Goal: Find contact information

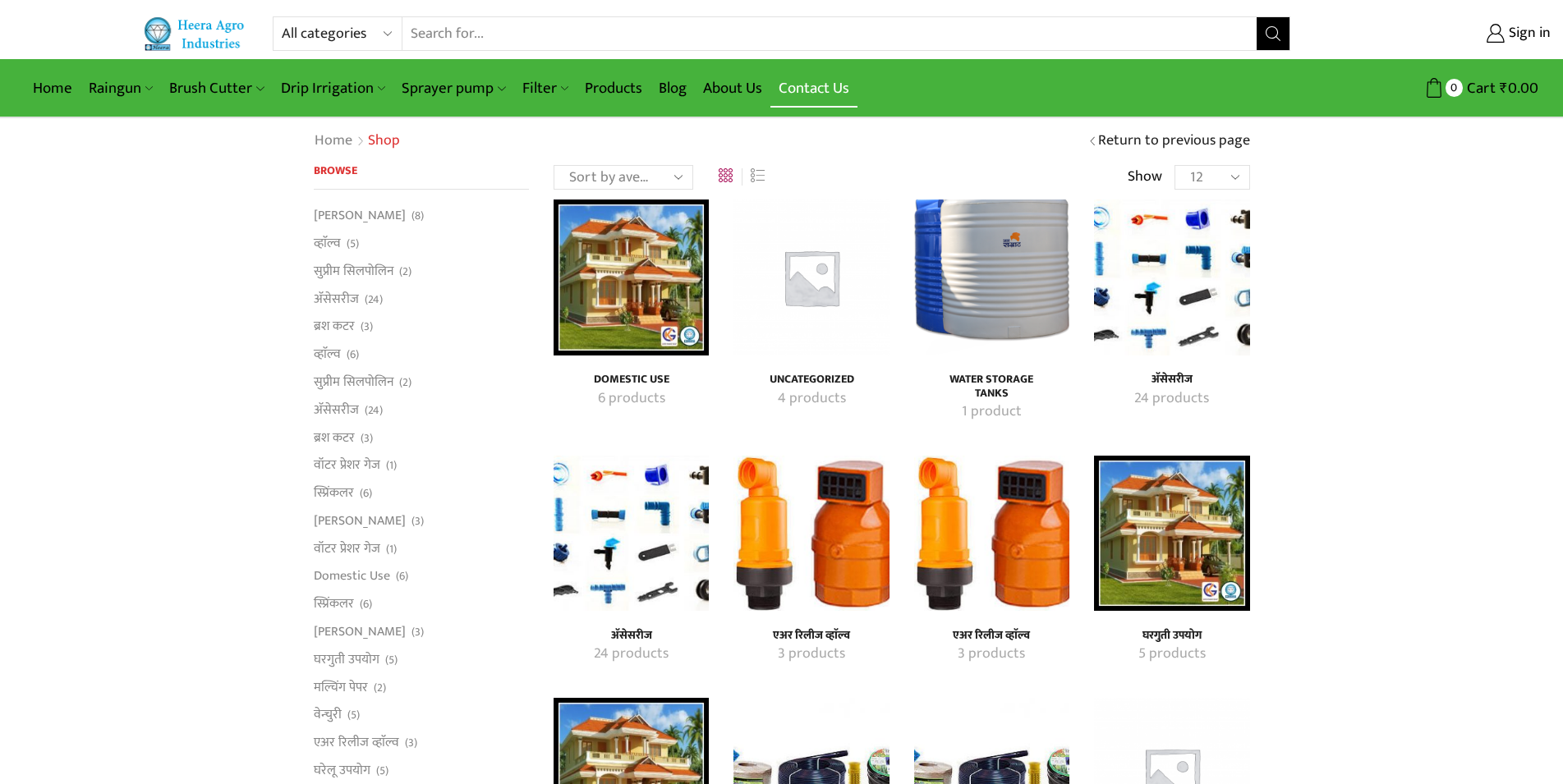
click at [829, 85] on link "Contact Us" at bounding box center [813, 88] width 87 height 38
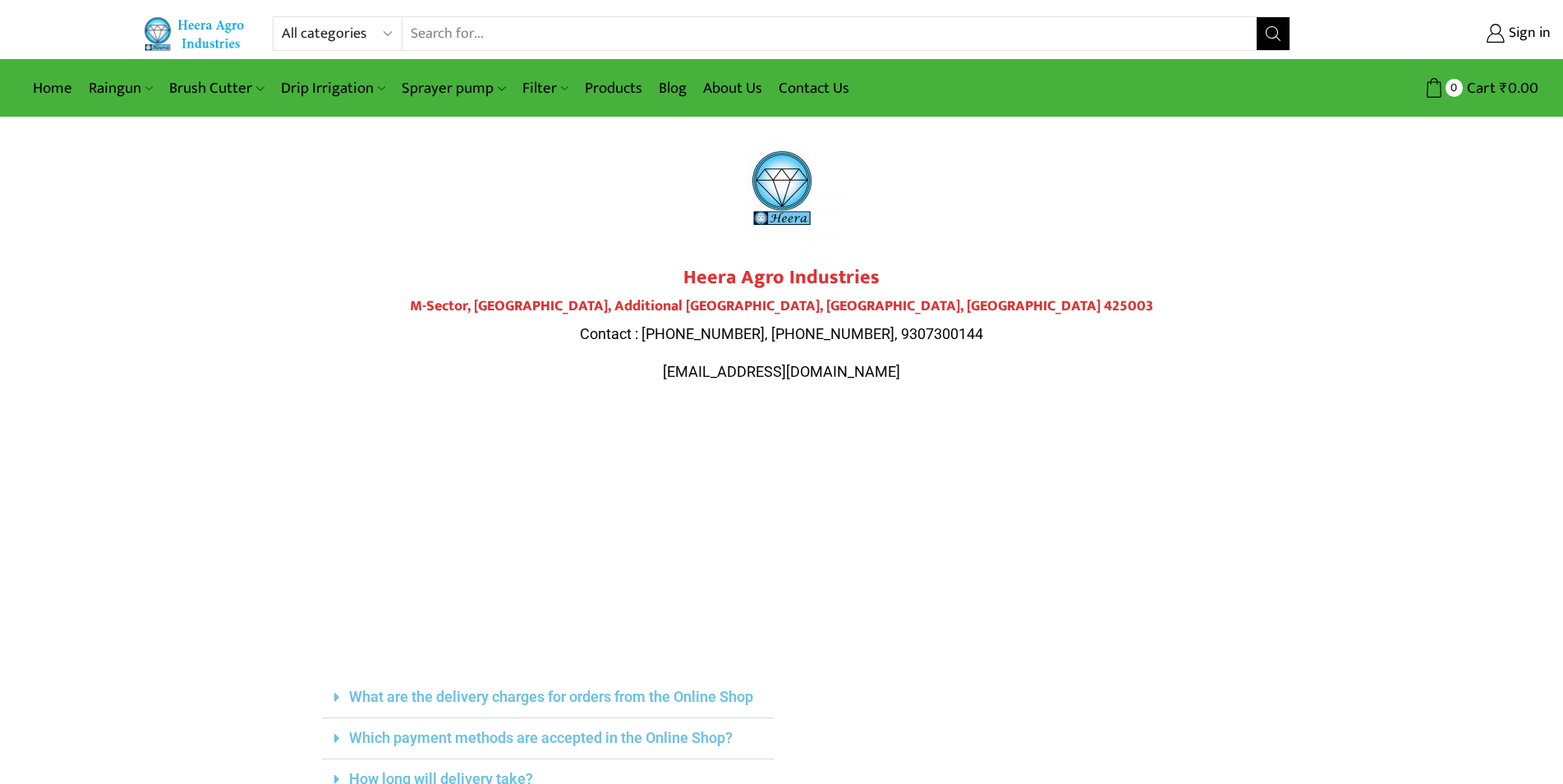
click at [457, 270] on h2 "Heera Agro Industries" at bounding box center [782, 277] width 920 height 23
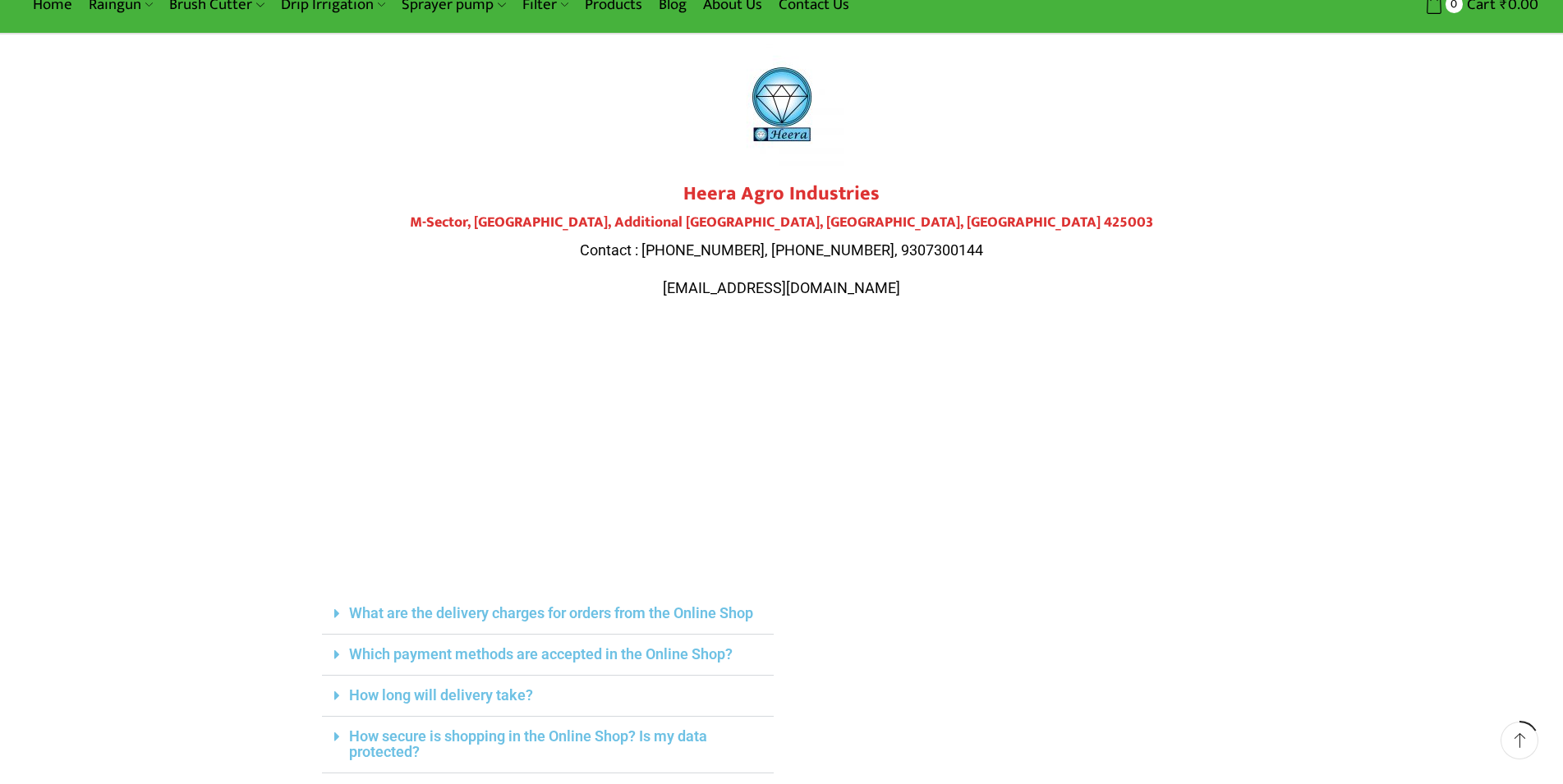
scroll to position [251, 0]
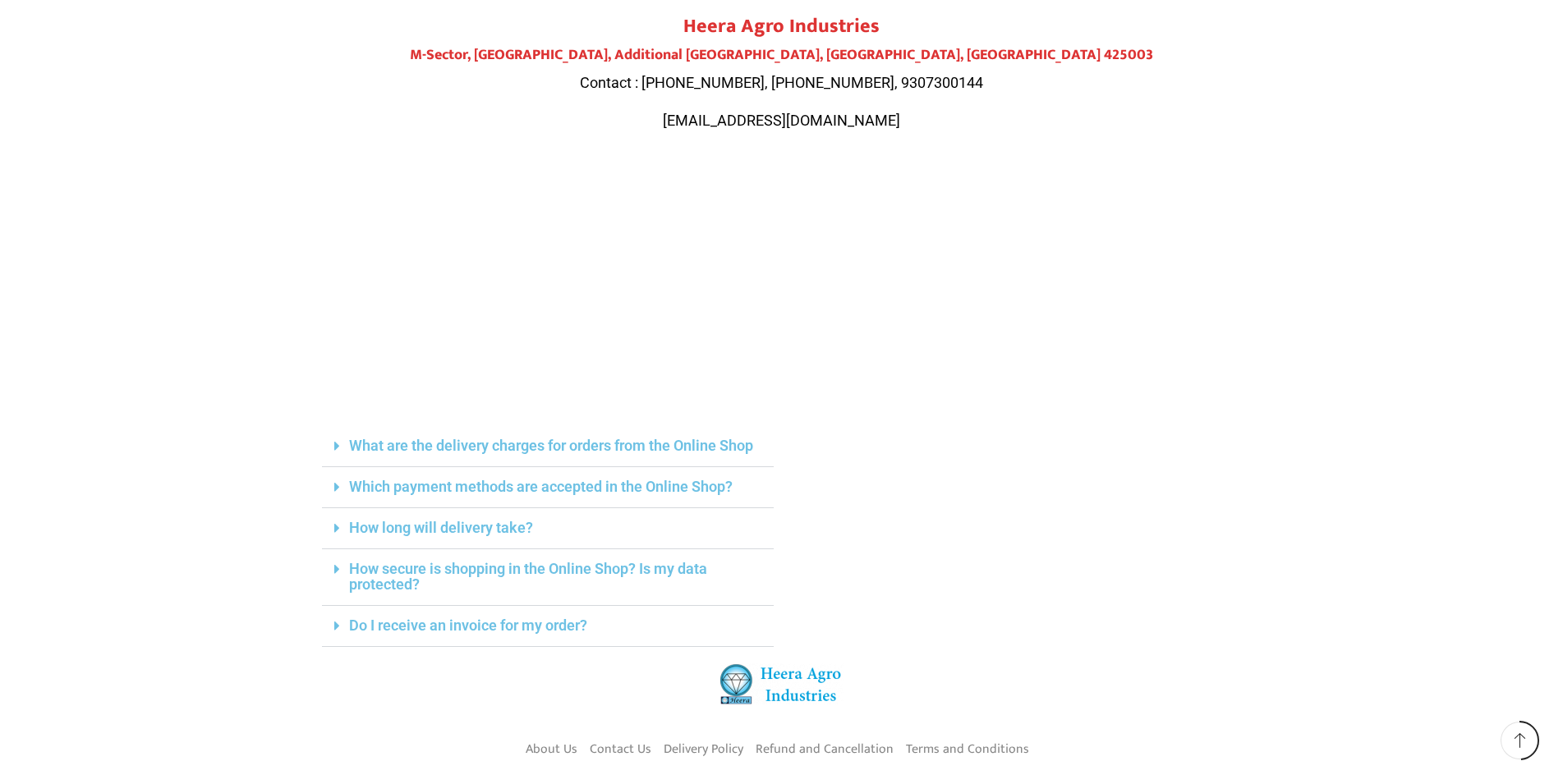
click at [334, 485] on div "Which payment methods are accepted in the Online Shop?" at bounding box center [548, 488] width 452 height 41
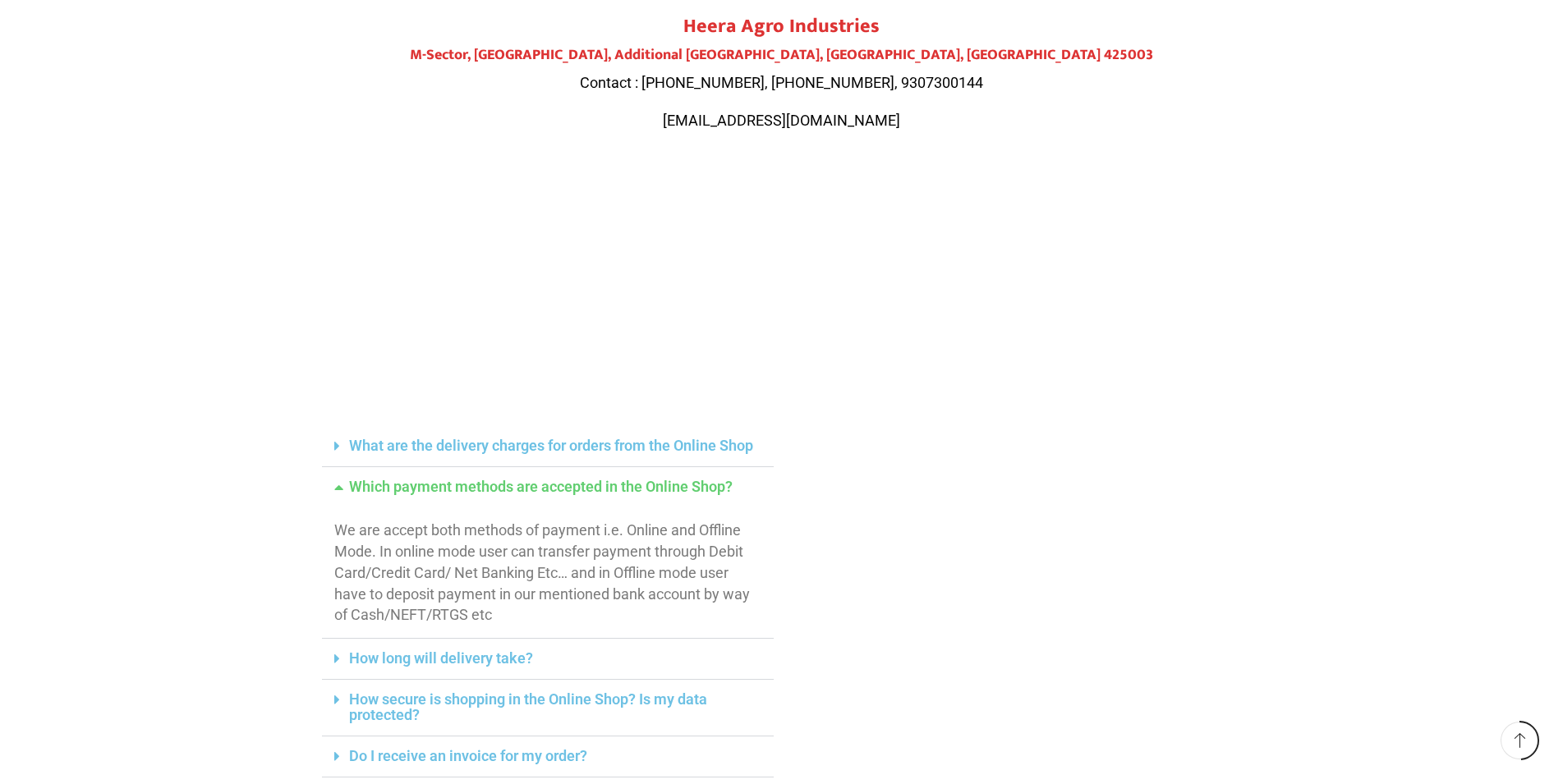
click at [334, 485] on div "Which payment methods are accepted in the Online Shop?" at bounding box center [548, 487] width 452 height 40
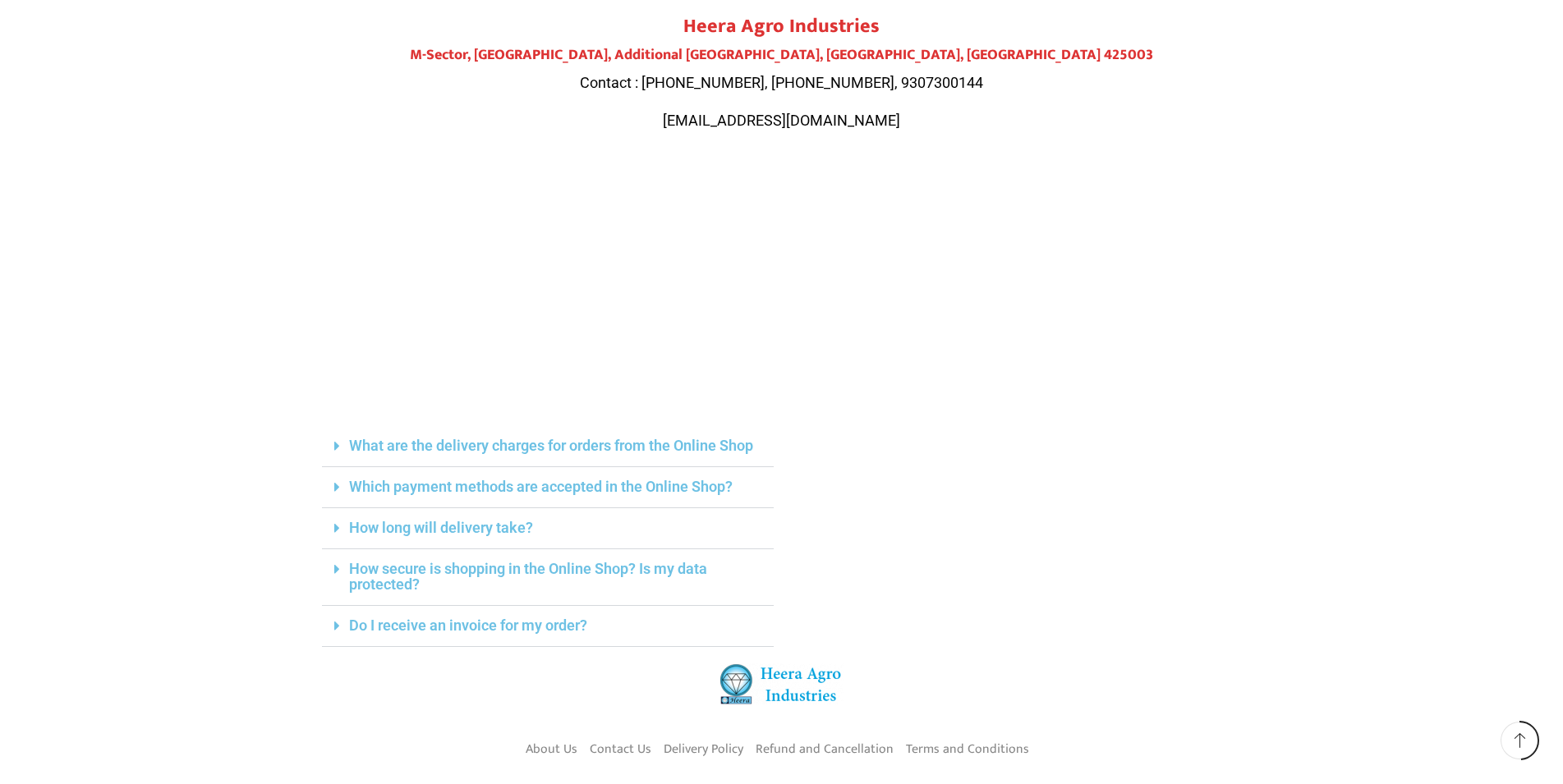
click at [335, 622] on icon at bounding box center [337, 626] width 6 height 15
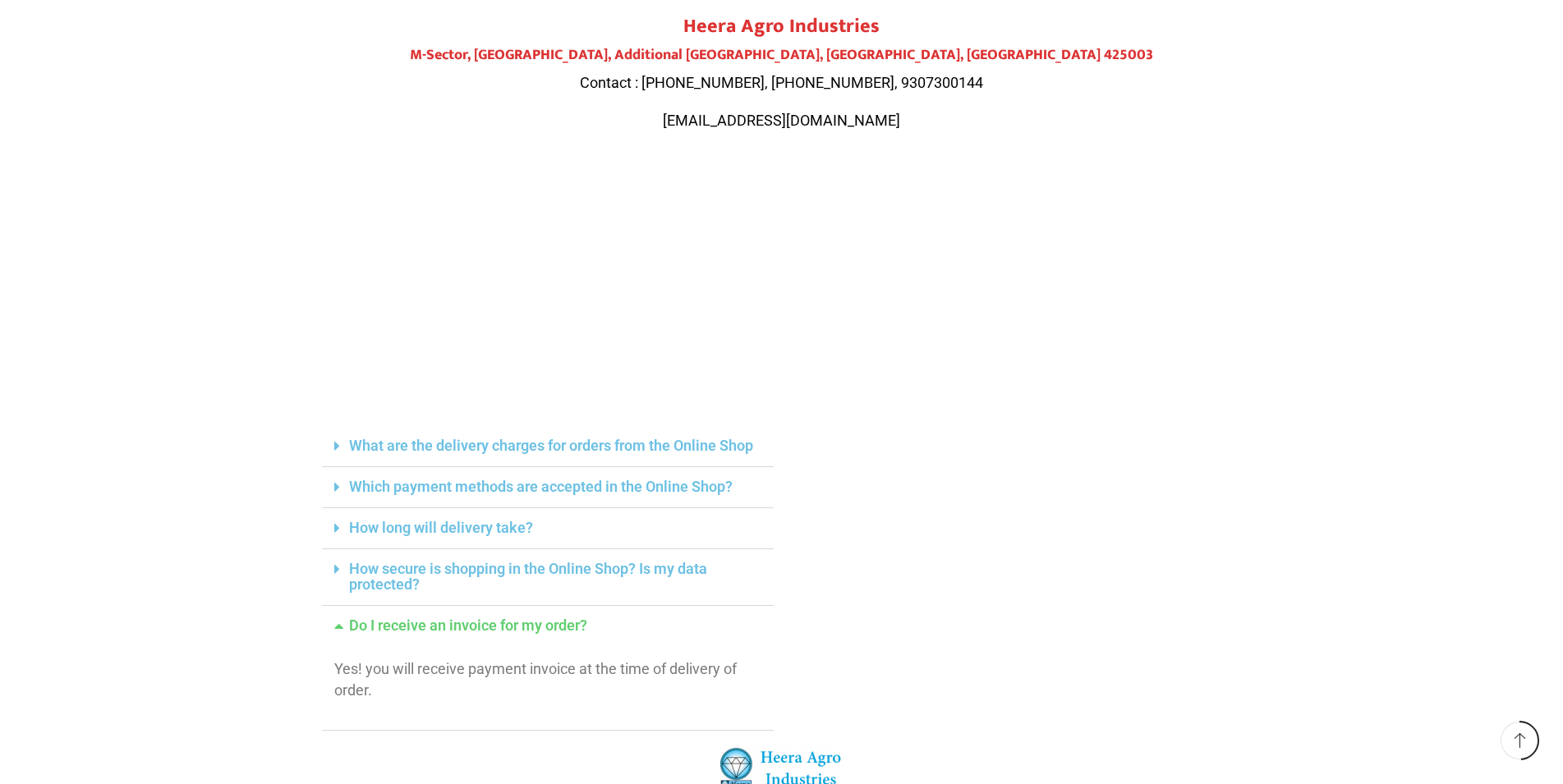
click at [894, 85] on span "Contact : [PHONE_NUMBER], [PHONE_NUMBER], 9307300144" at bounding box center [782, 82] width 403 height 17
